Goal: Task Accomplishment & Management: Use online tool/utility

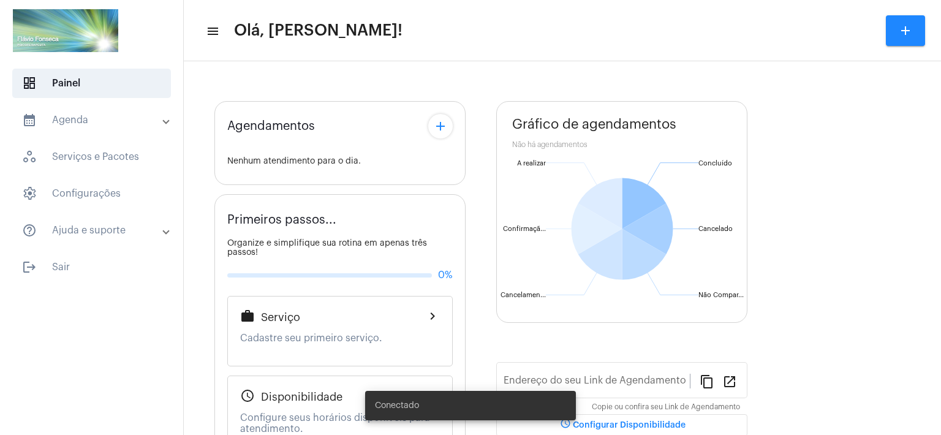
type input "[URL][DOMAIN_NAME]"
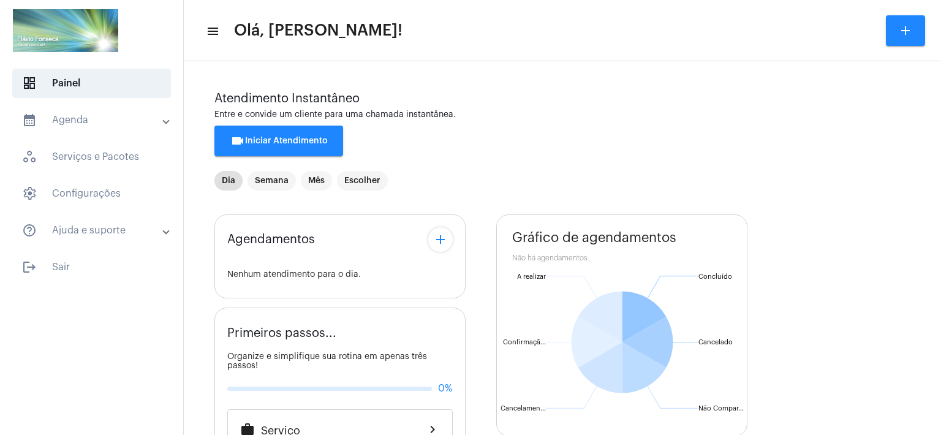
click at [478, 319] on div "Agendamentos add Nenhum atendimento para o dia. Primeiros passos... Organize e …" at bounding box center [562, 442] width 696 height 475
click at [295, 145] on span "videocam Iniciar Atendimento" at bounding box center [278, 141] width 97 height 9
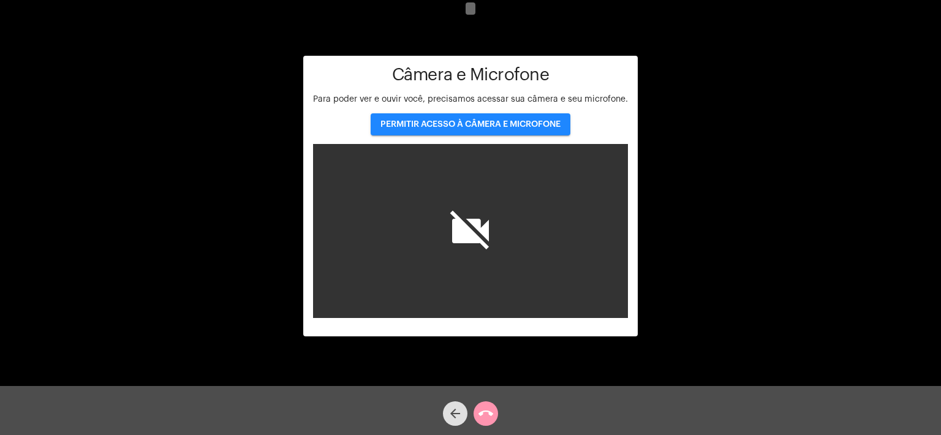
click at [499, 121] on span "PERMITIR ACESSO À CÂMERA E MICROFONE" at bounding box center [470, 124] width 180 height 9
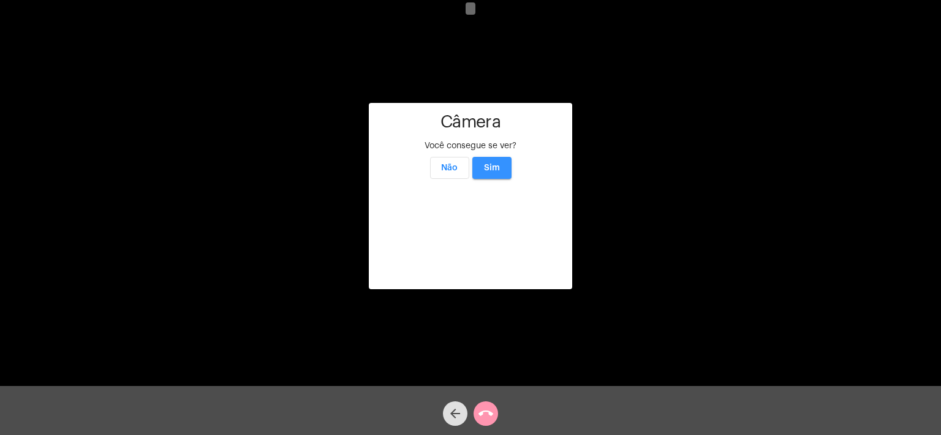
click at [503, 157] on button "Sim" at bounding box center [491, 168] width 39 height 22
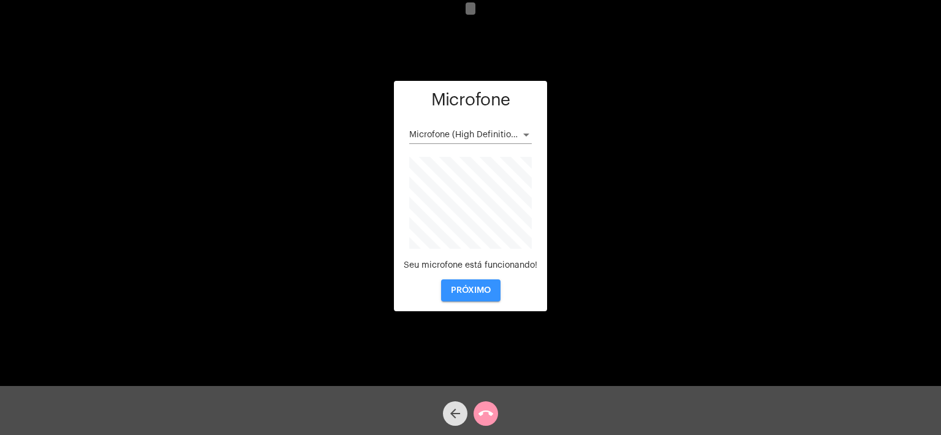
click at [458, 282] on button "PRÓXIMO" at bounding box center [470, 290] width 59 height 22
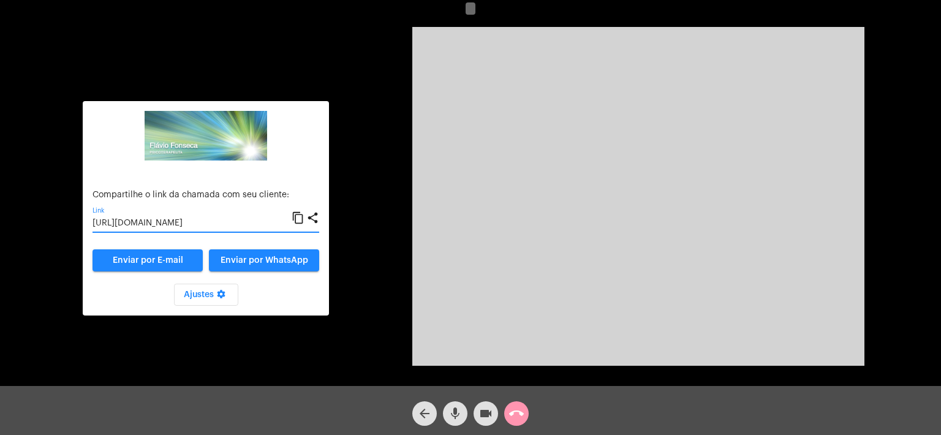
click at [176, 224] on input "[URL][DOMAIN_NAME]" at bounding box center [192, 224] width 199 height 10
click at [376, 81] on div "Aguardando cliente acessar a chamada Ajustes settings Compartilhe o link da cha…" at bounding box center [470, 195] width 939 height 386
click at [632, 404] on div "arrow_back mic videocam call_end" at bounding box center [470, 410] width 941 height 49
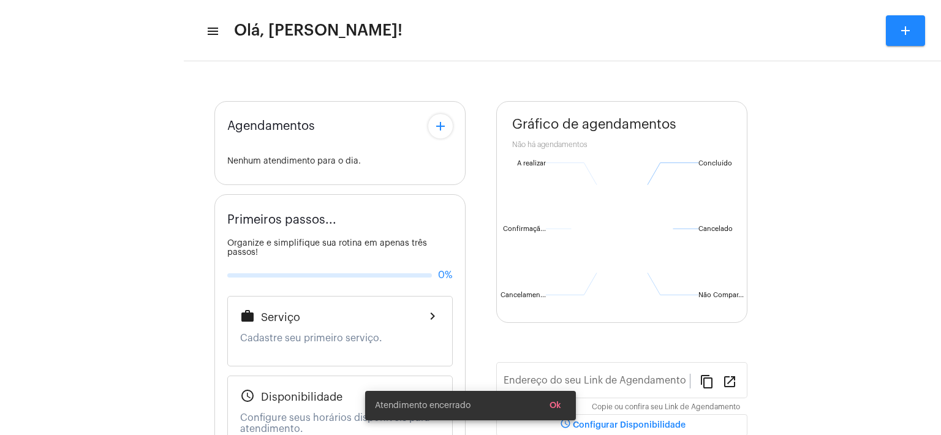
type input "[URL][DOMAIN_NAME]"
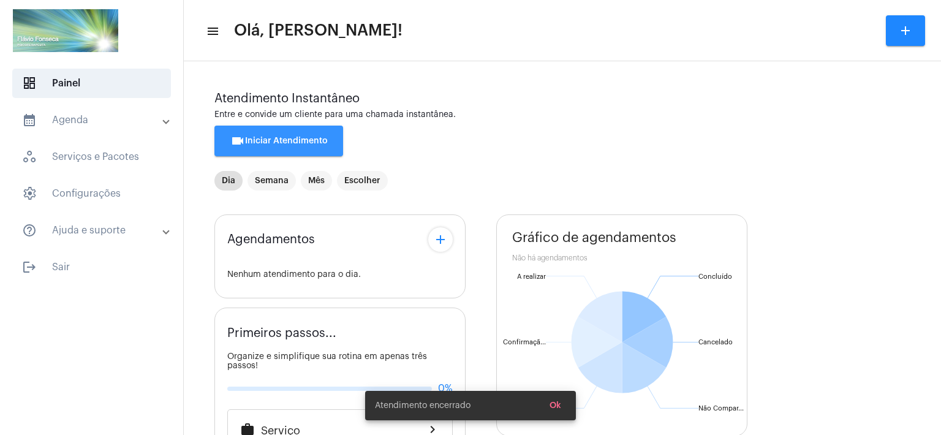
click at [274, 140] on span "videocam Iniciar Atendimento" at bounding box center [278, 141] width 97 height 9
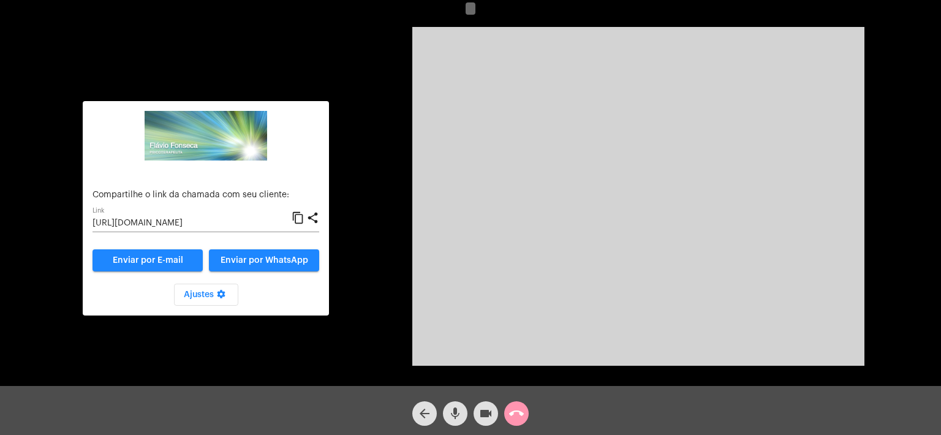
click at [265, 221] on input "[URL][DOMAIN_NAME]" at bounding box center [192, 224] width 199 height 10
click at [518, 409] on mat-icon "call_end" at bounding box center [516, 413] width 15 height 15
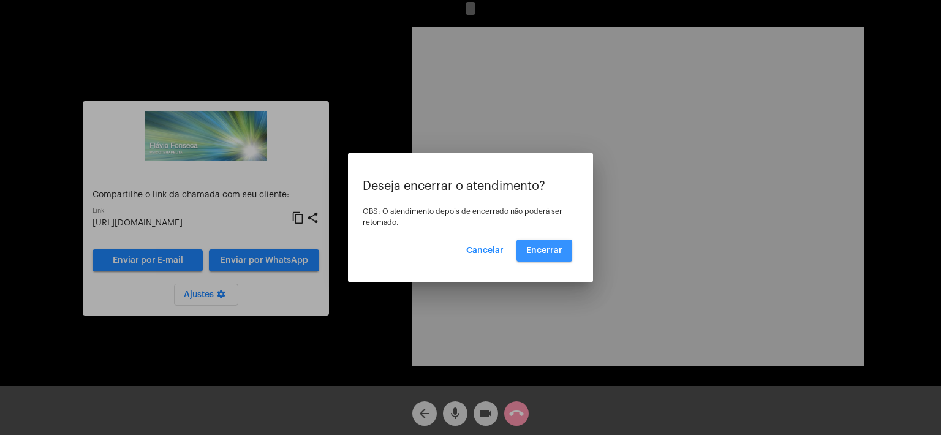
click at [540, 246] on span "Encerrar" at bounding box center [544, 250] width 36 height 9
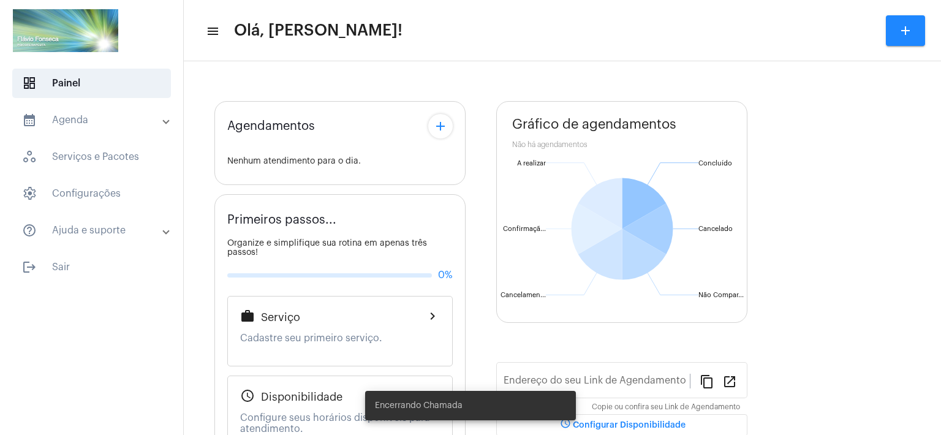
type input "[URL][DOMAIN_NAME]"
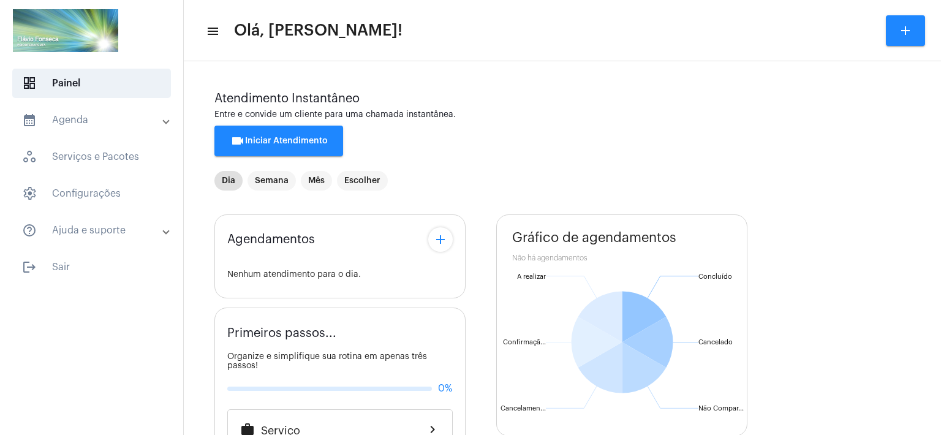
click at [285, 143] on span "videocam Iniciar Atendimento" at bounding box center [278, 141] width 97 height 9
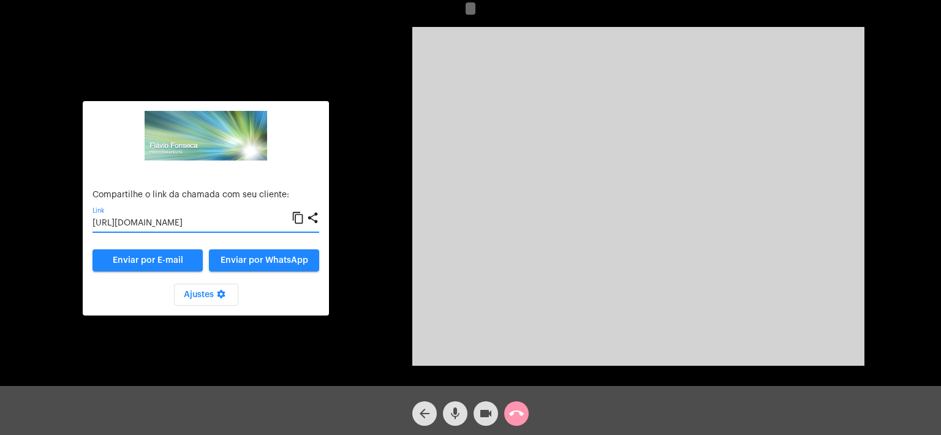
click at [198, 224] on input "[URL][DOMAIN_NAME]" at bounding box center [192, 224] width 199 height 10
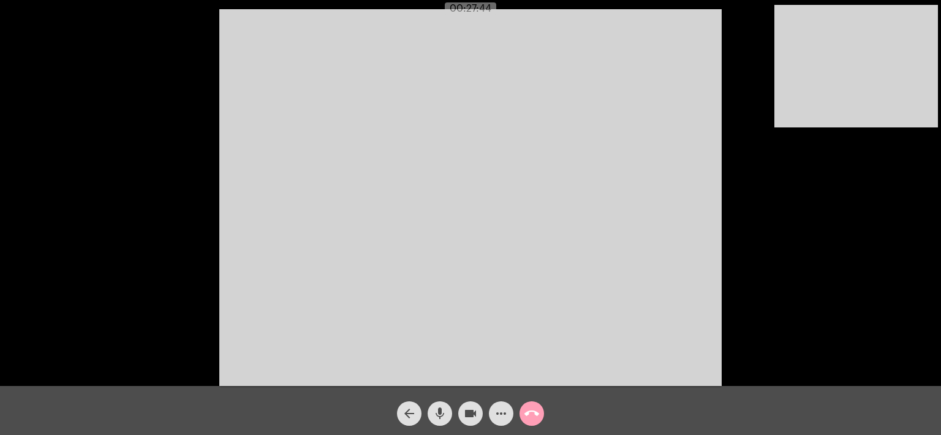
click at [531, 410] on mat-icon "call_end" at bounding box center [531, 413] width 15 height 15
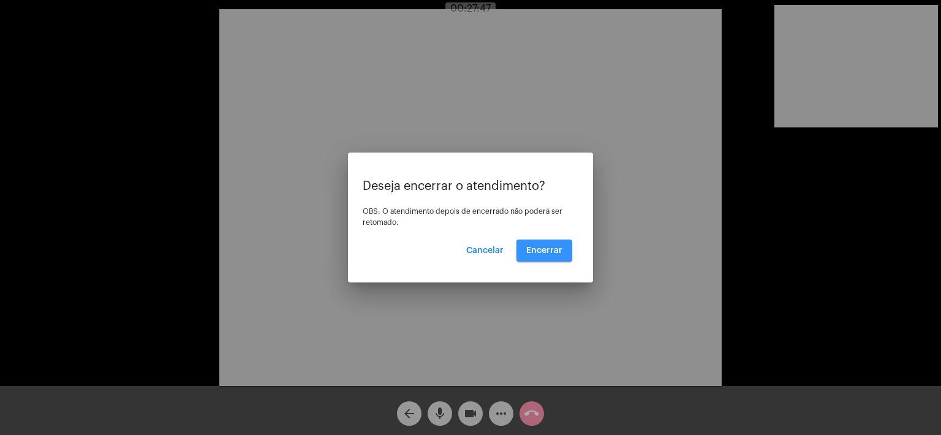
click at [556, 248] on span "Encerrar" at bounding box center [544, 250] width 36 height 9
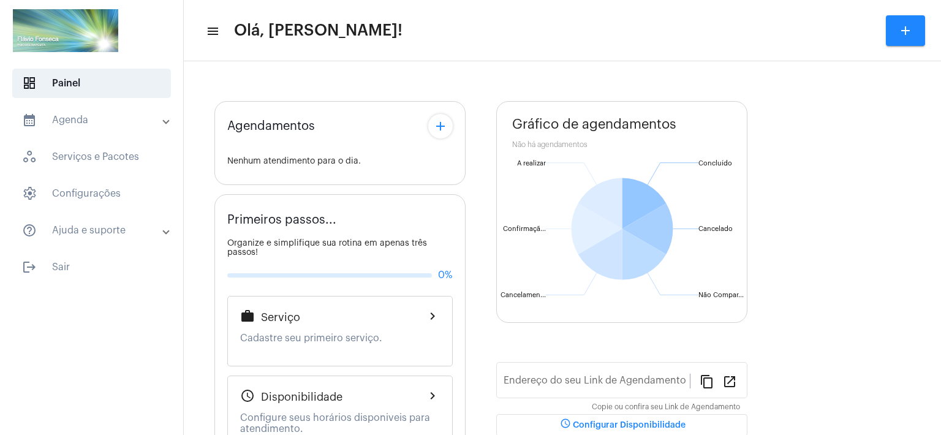
type input "[URL][DOMAIN_NAME]"
